Goal: Information Seeking & Learning: Learn about a topic

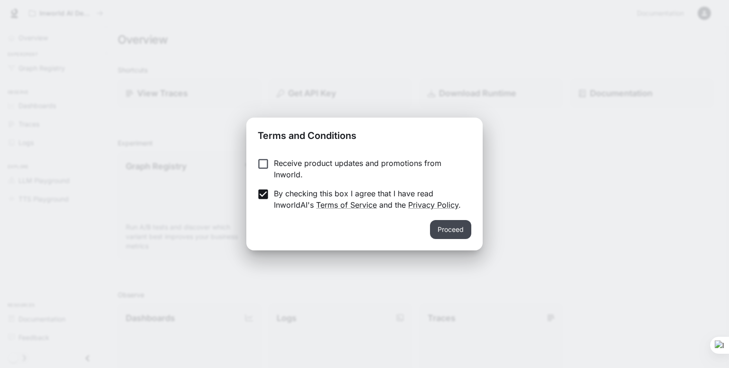
click at [454, 230] on button "Proceed" at bounding box center [450, 229] width 41 height 19
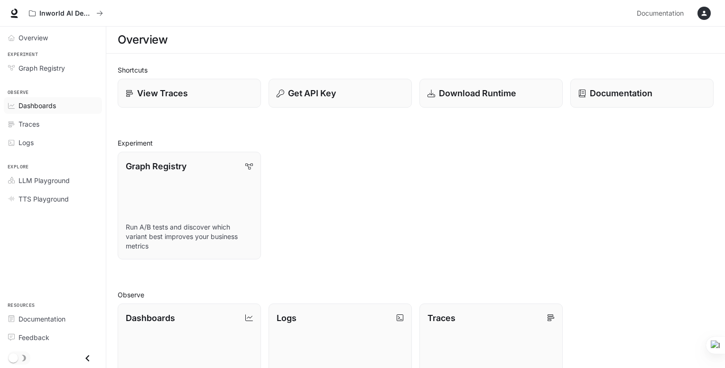
click at [33, 109] on span "Dashboards" at bounding box center [37, 106] width 37 height 10
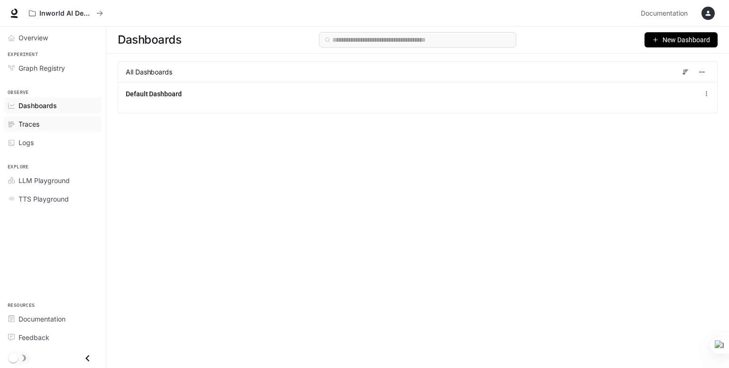
click at [30, 124] on span "Traces" at bounding box center [29, 124] width 21 height 10
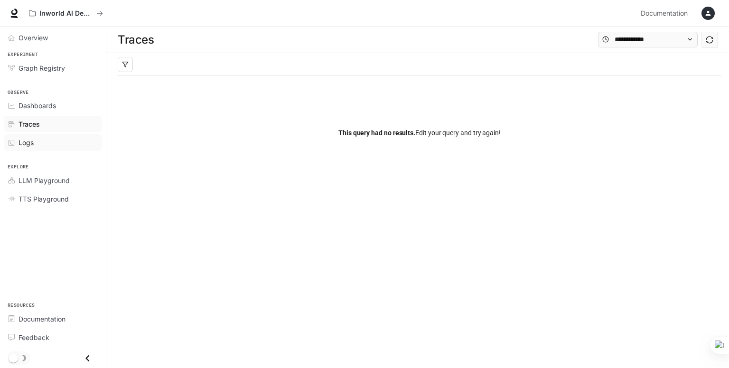
click at [32, 142] on span "Logs" at bounding box center [26, 143] width 15 height 10
